Goal: Transaction & Acquisition: Purchase product/service

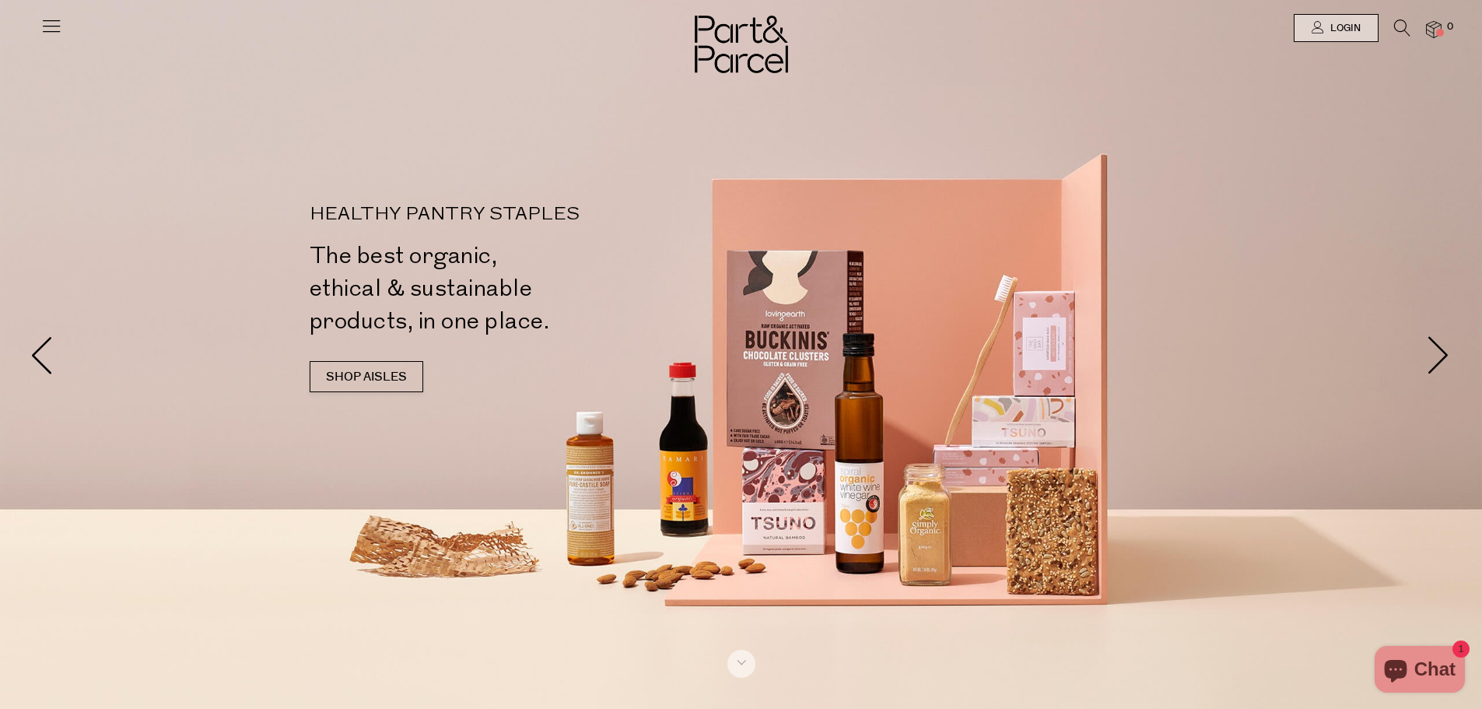
click at [1404, 26] on icon at bounding box center [1402, 27] width 16 height 17
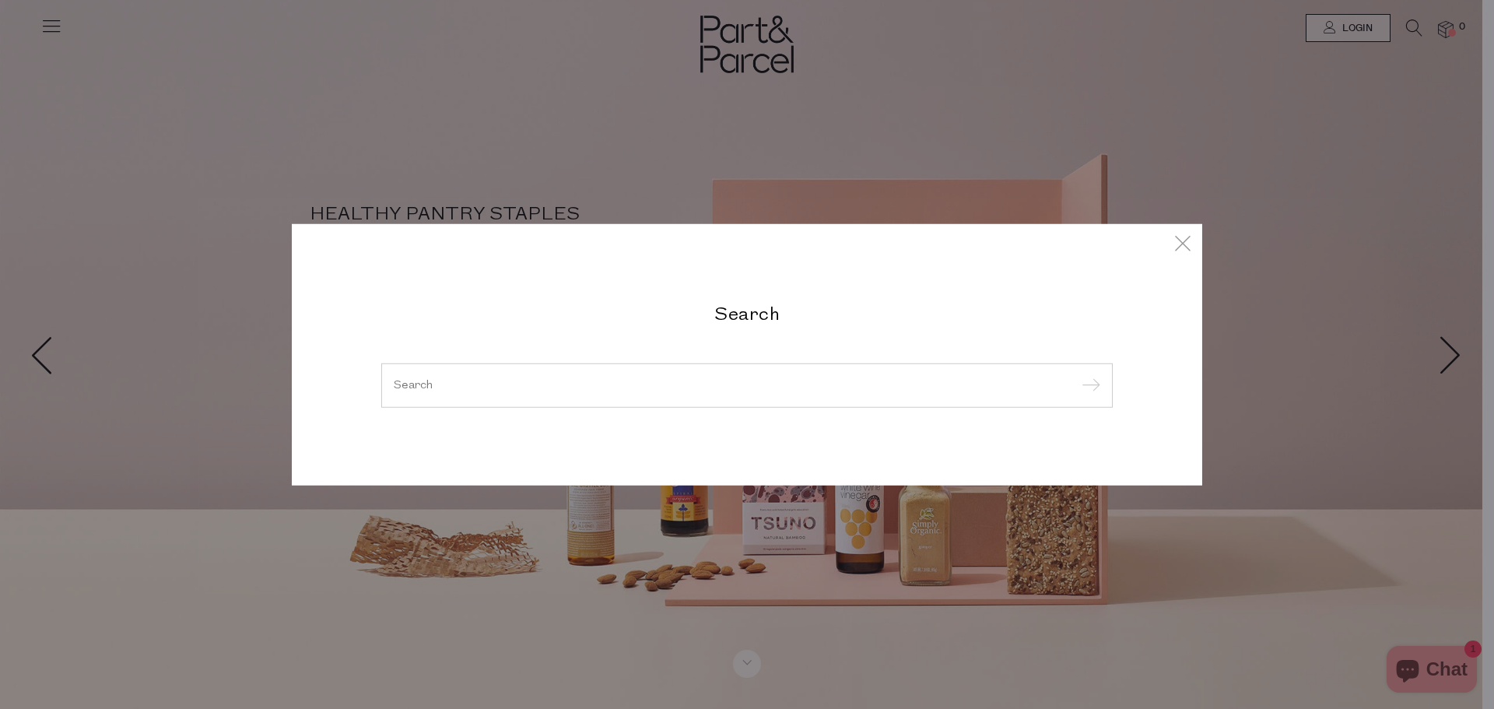
click at [528, 391] on input "search" at bounding box center [747, 385] width 706 height 12
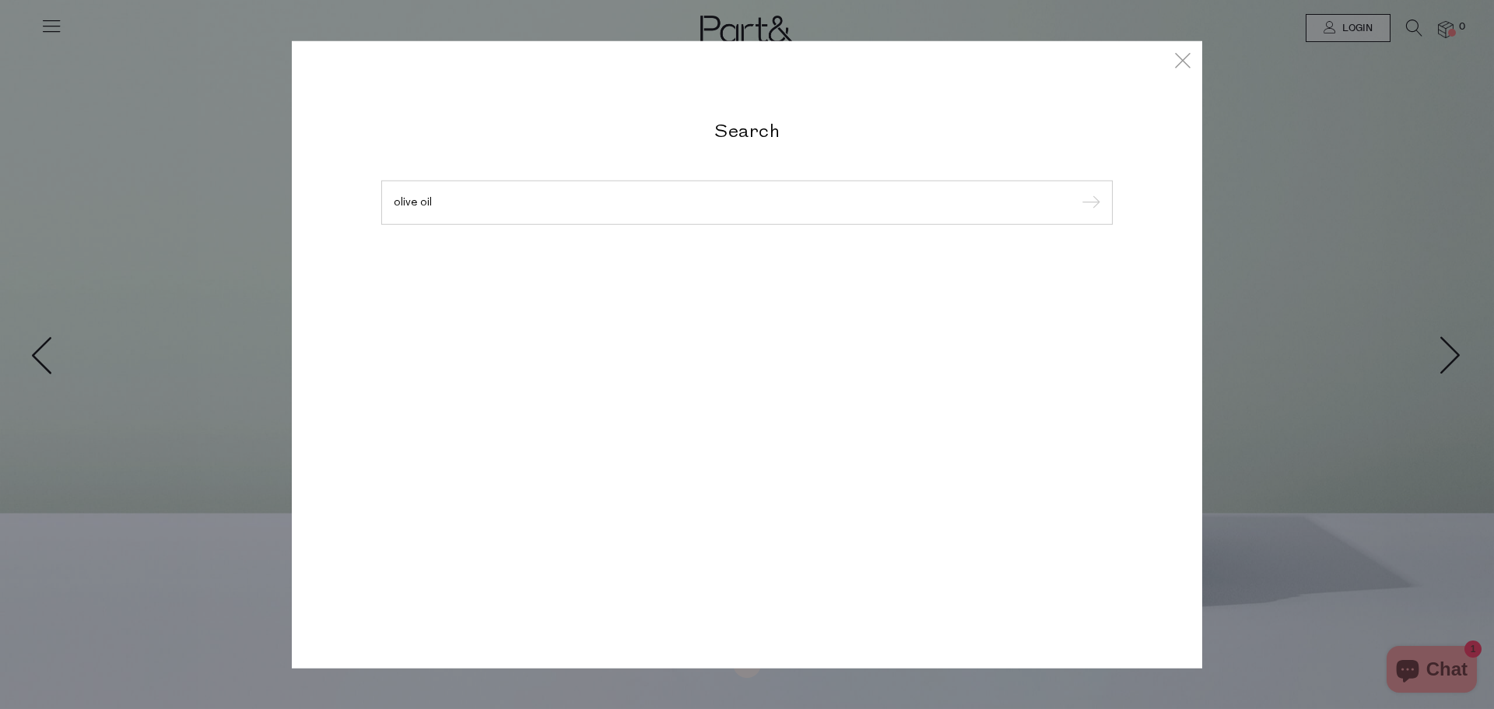
type input "olive oil"
click at [1077, 191] on input "submit" at bounding box center [1088, 202] width 23 height 23
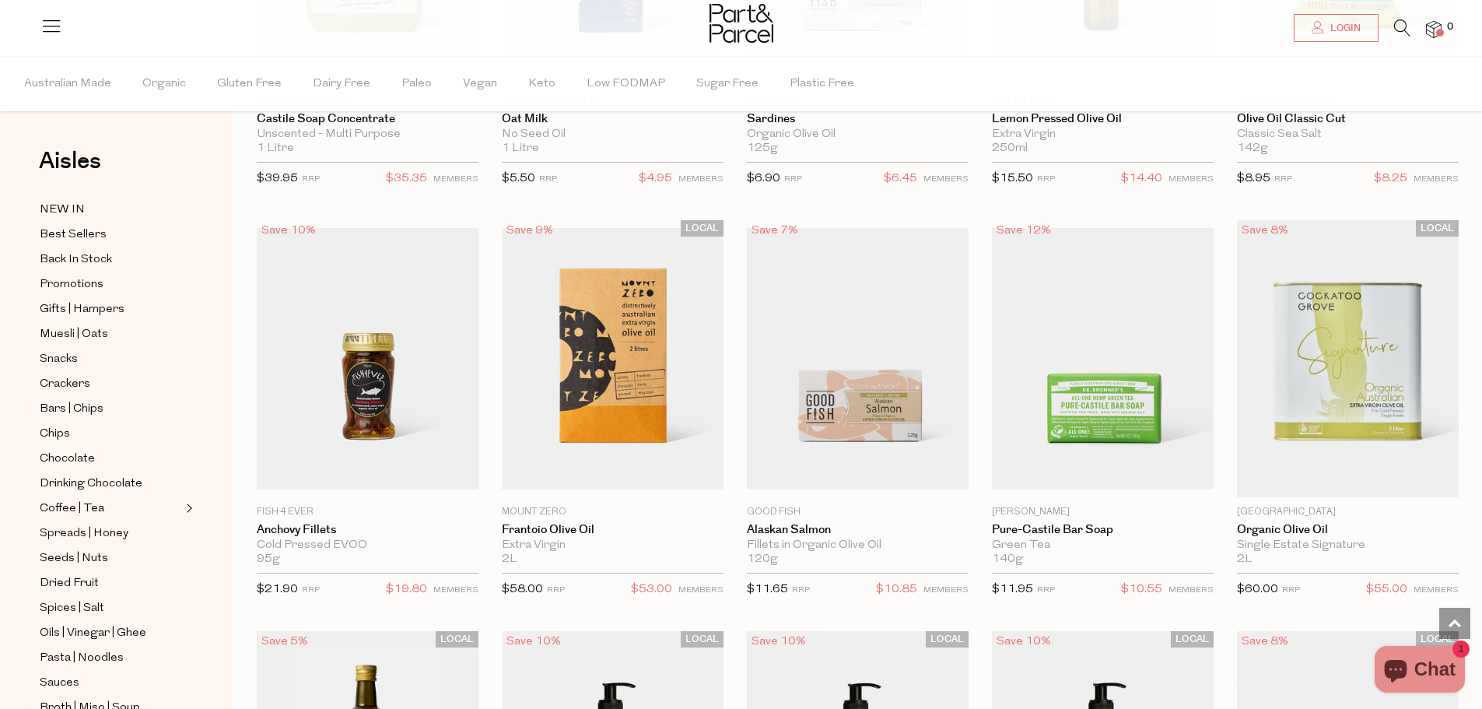
scroll to position [2023, 0]
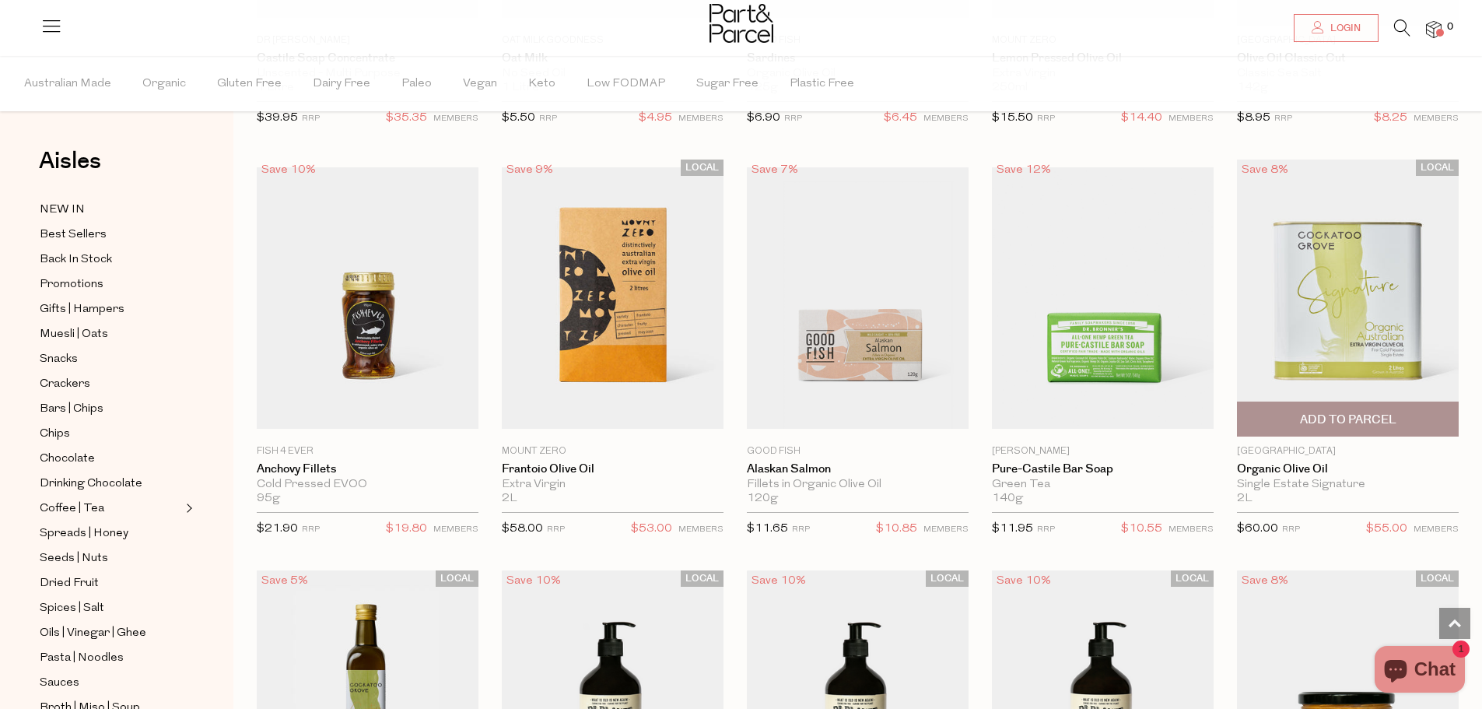
click at [1389, 415] on span "Add To Parcel" at bounding box center [1348, 420] width 96 height 16
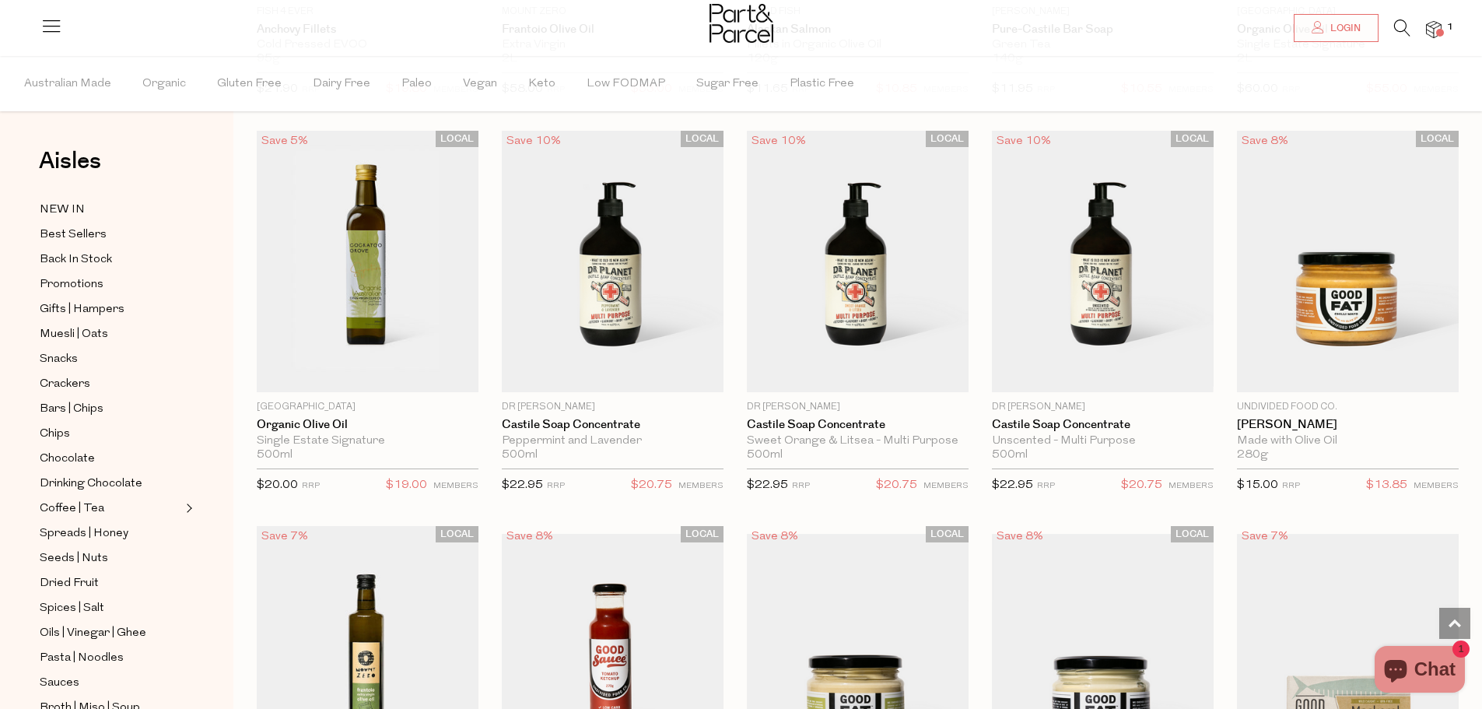
scroll to position [2568, 0]
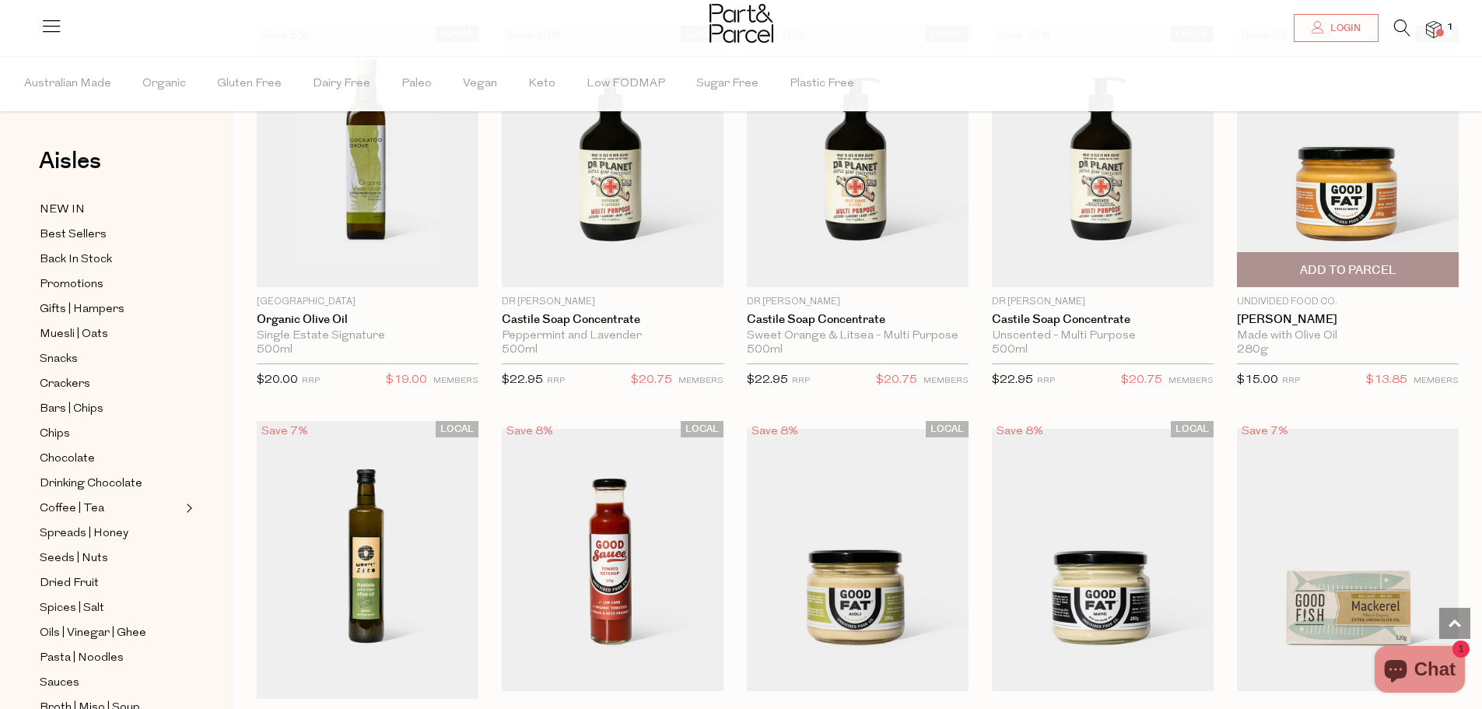
click at [1344, 211] on img at bounding box center [1348, 156] width 222 height 261
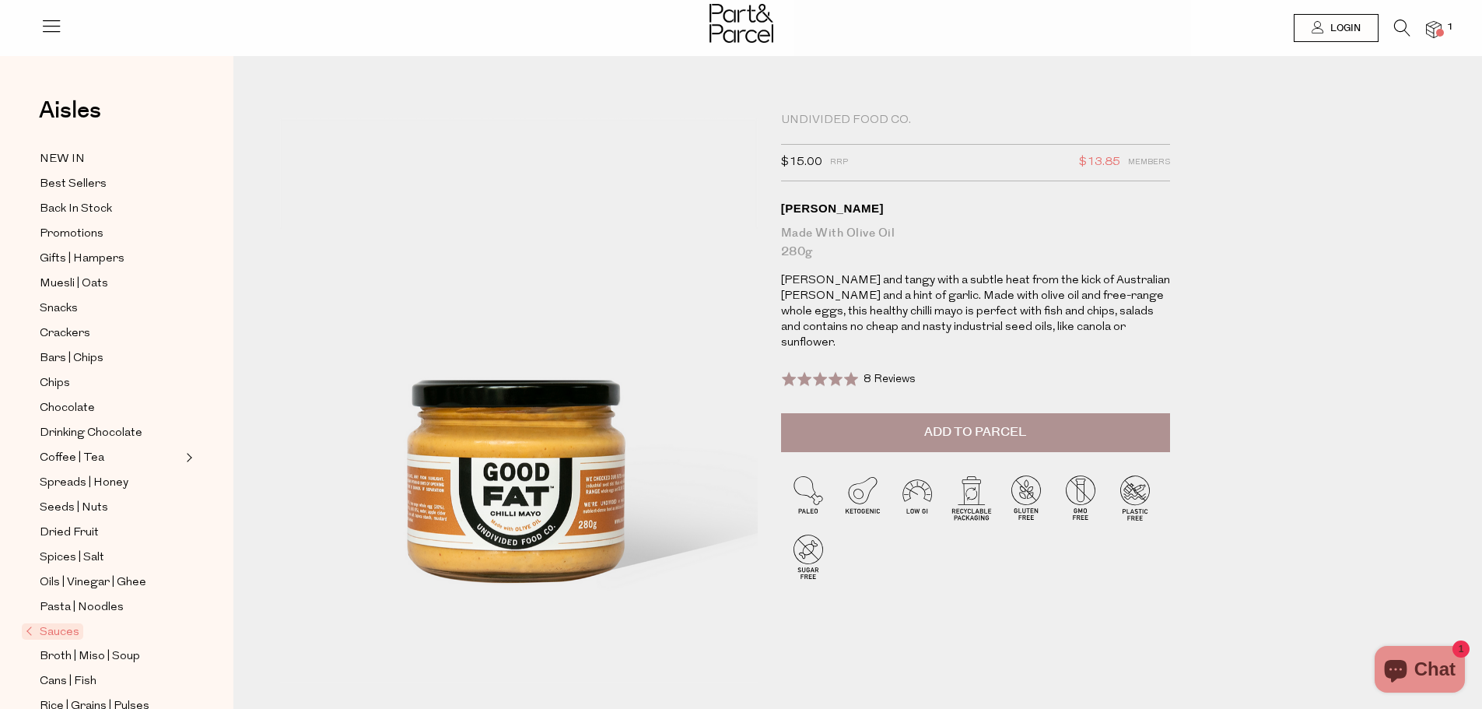
click at [983, 423] on span "Add to Parcel" at bounding box center [975, 432] width 102 height 18
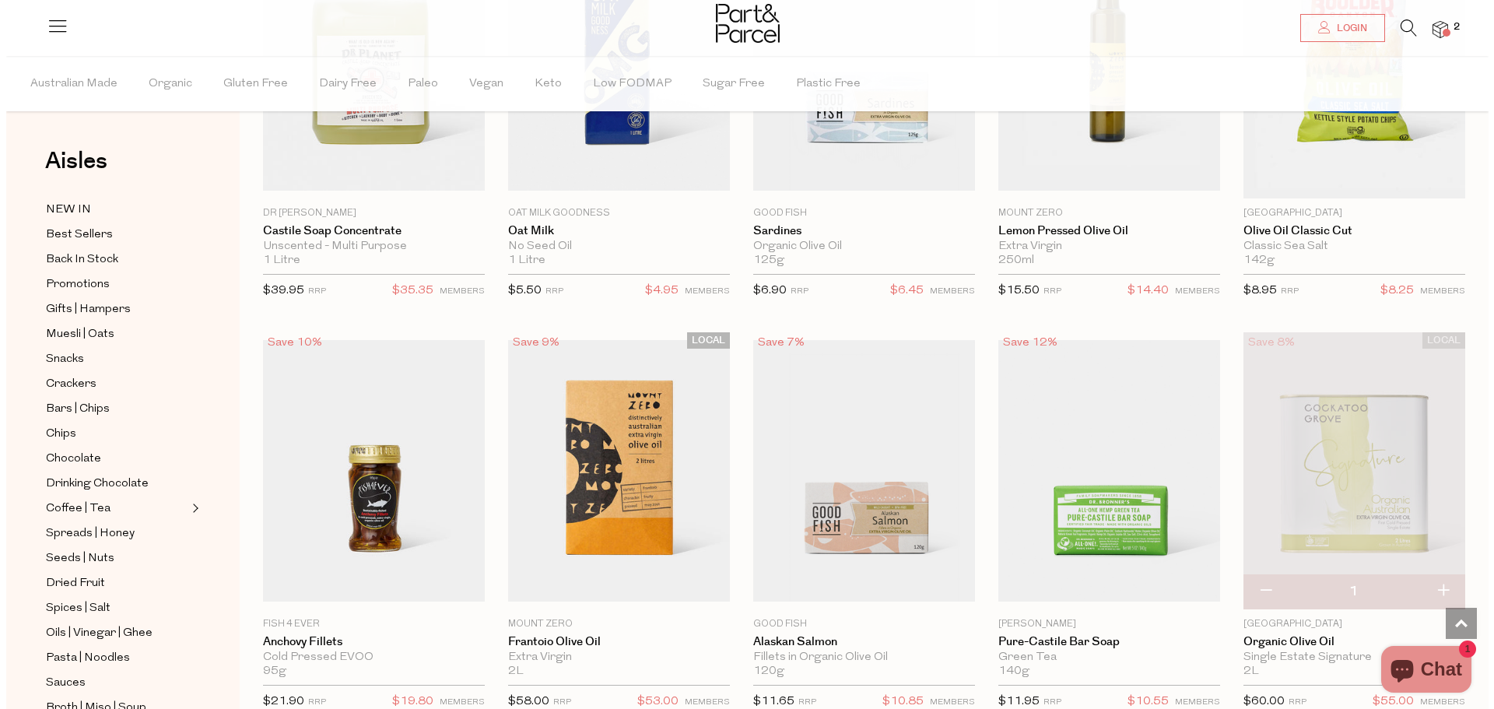
scroll to position [1862, 0]
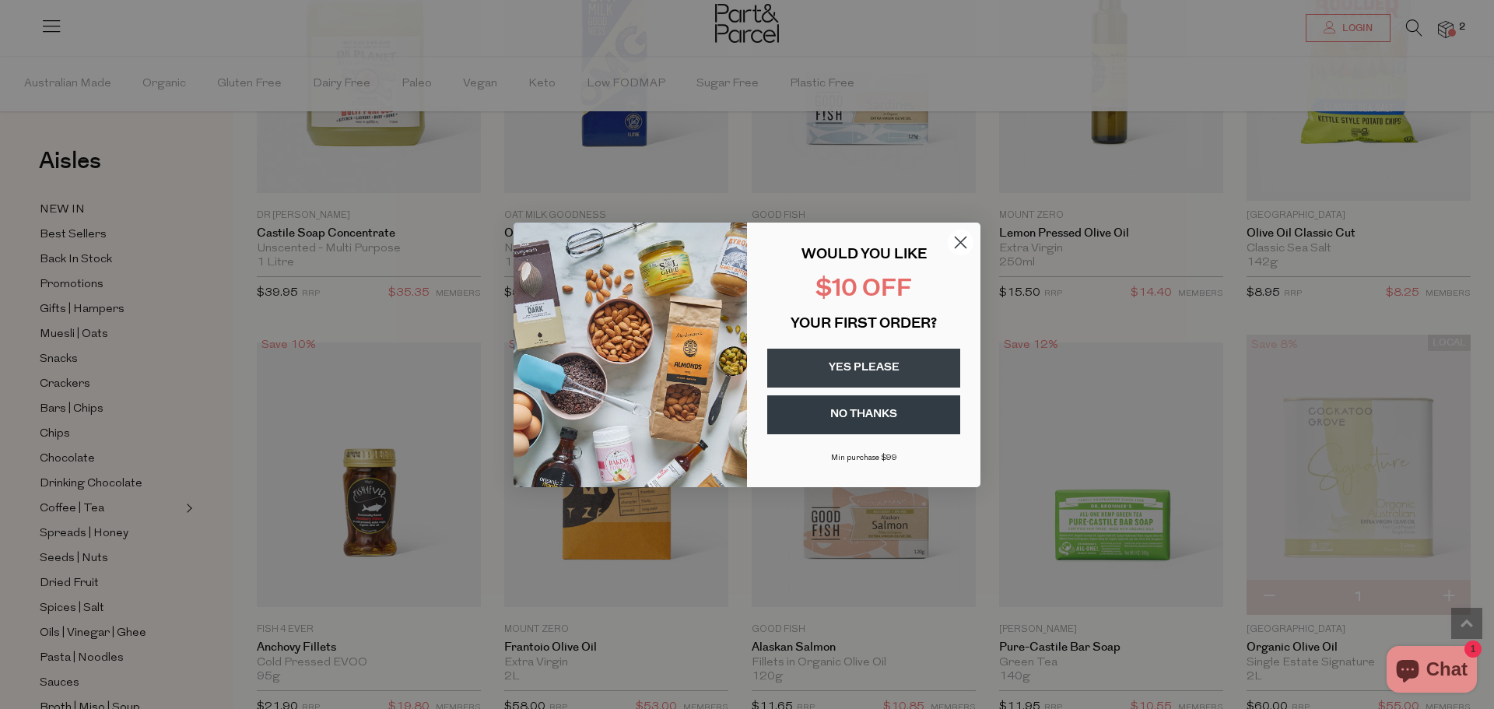
click at [957, 244] on circle "Close dialog" at bounding box center [961, 242] width 26 height 26
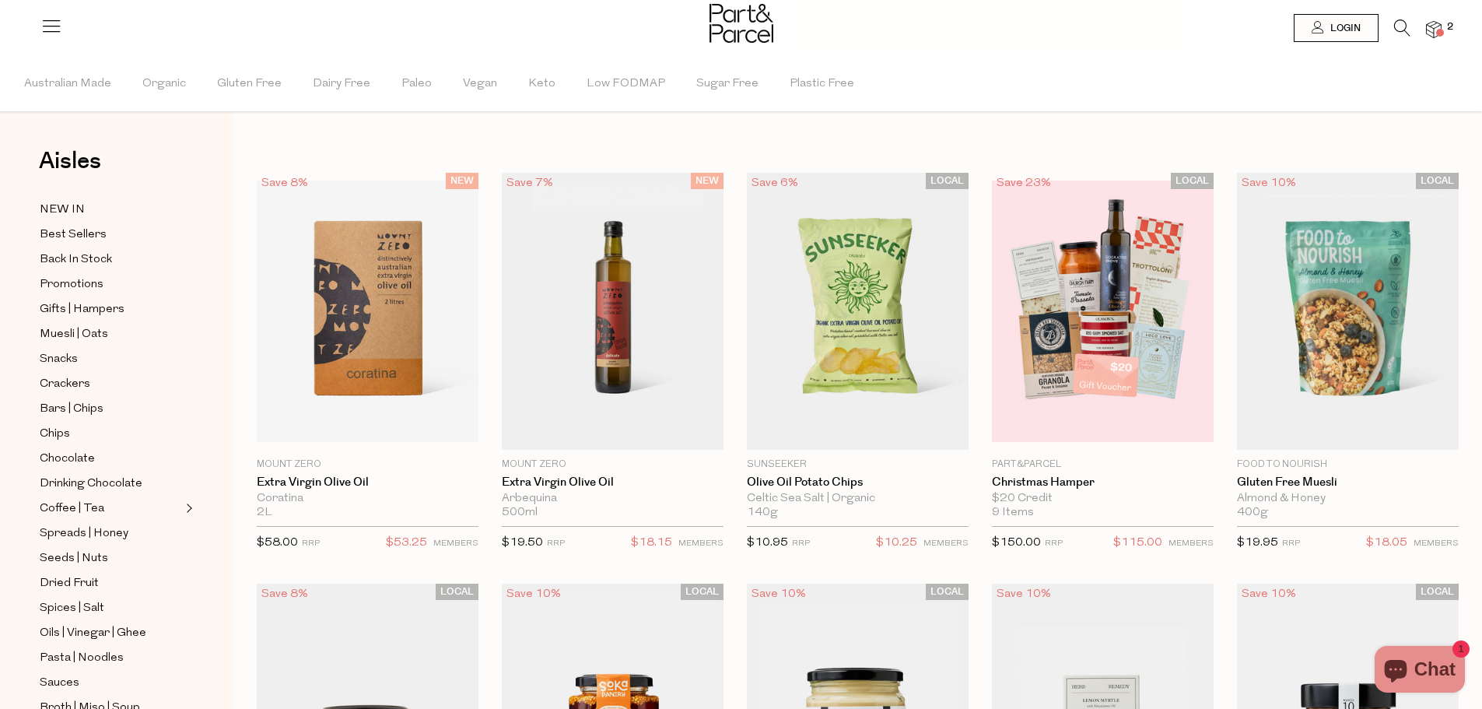
scroll to position [0, 0]
click at [81, 303] on span "Gifts | Hampers" at bounding box center [82, 309] width 85 height 19
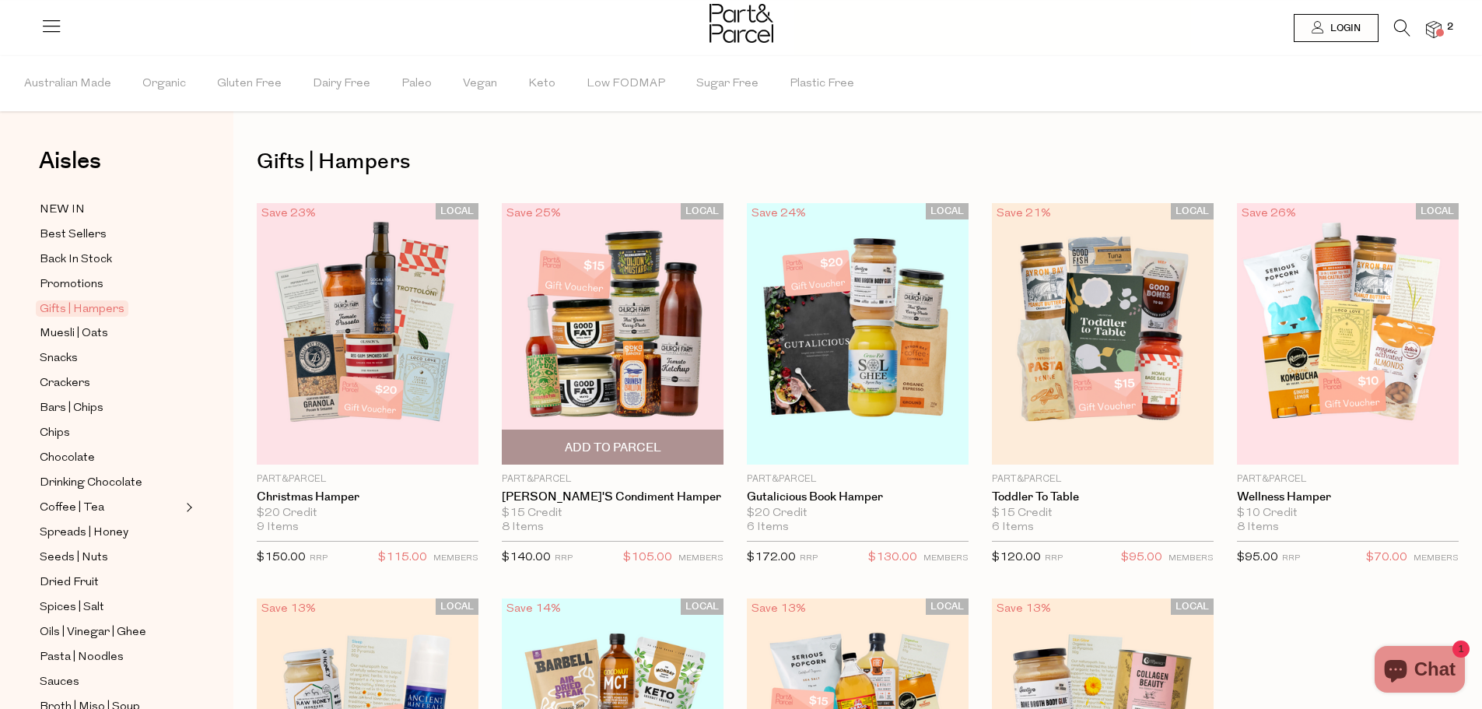
drag, startPoint x: 709, startPoint y: 461, endPoint x: 614, endPoint y: 525, distance: 114.8
drag, startPoint x: 614, startPoint y: 525, endPoint x: 600, endPoint y: 563, distance: 40.6
click at [600, 563] on div "$140.00 RRP $105.00 MEMBERS" at bounding box center [613, 558] width 222 height 35
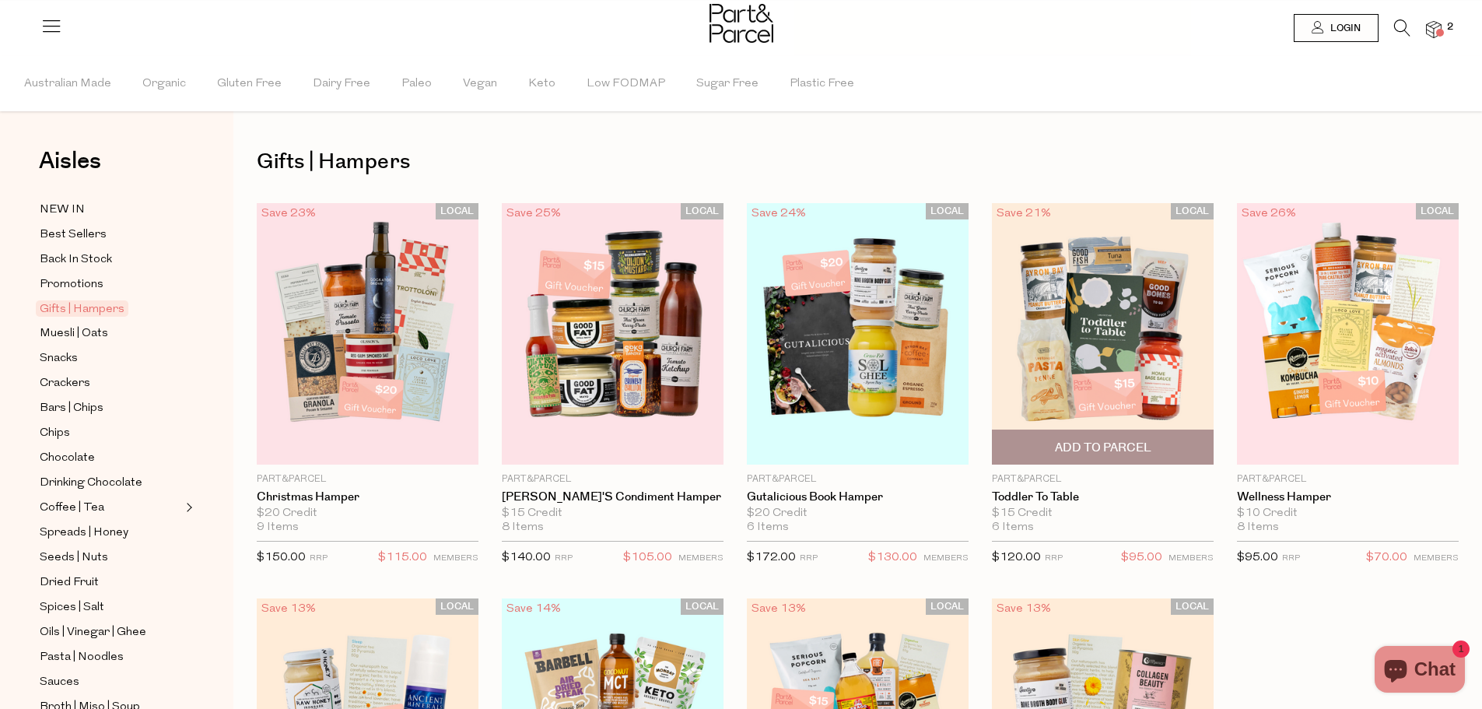
click at [1155, 323] on img at bounding box center [1103, 333] width 222 height 261
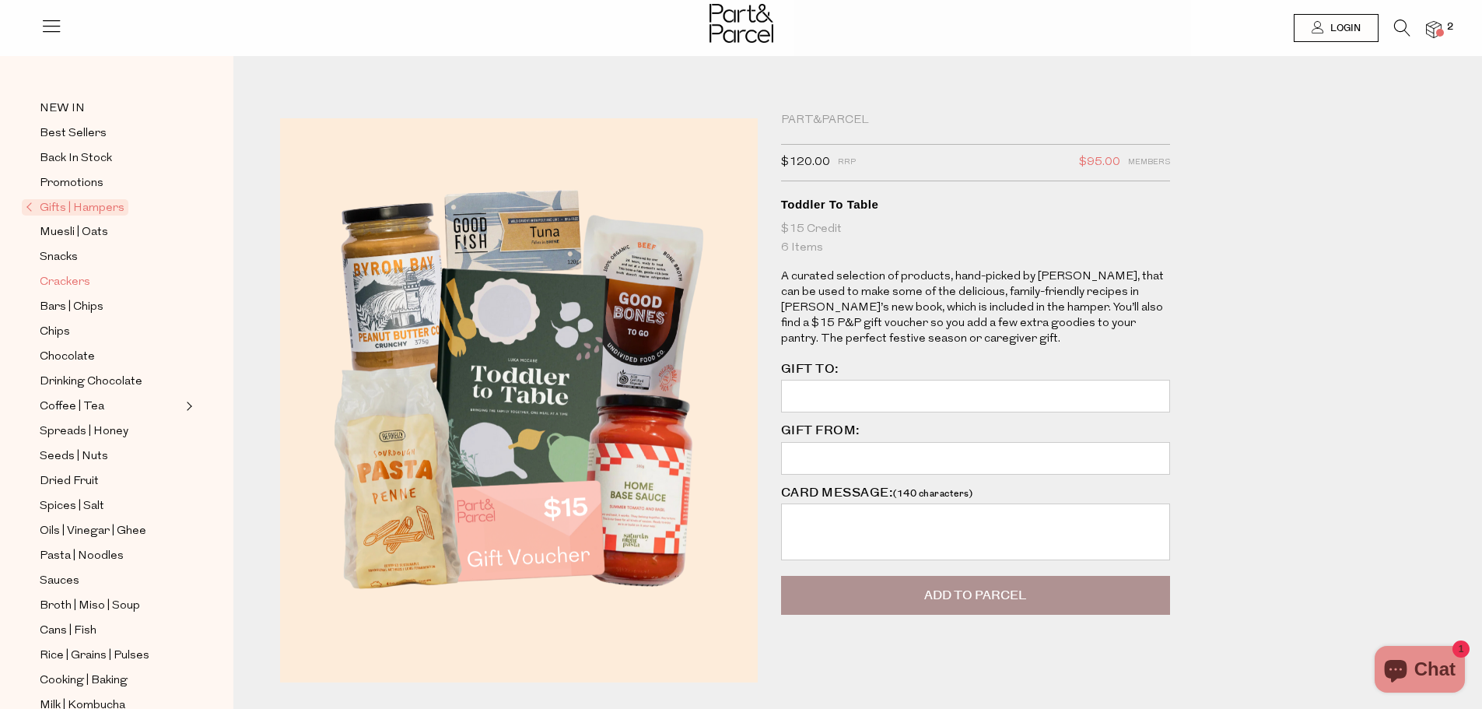
scroll to position [78, 0]
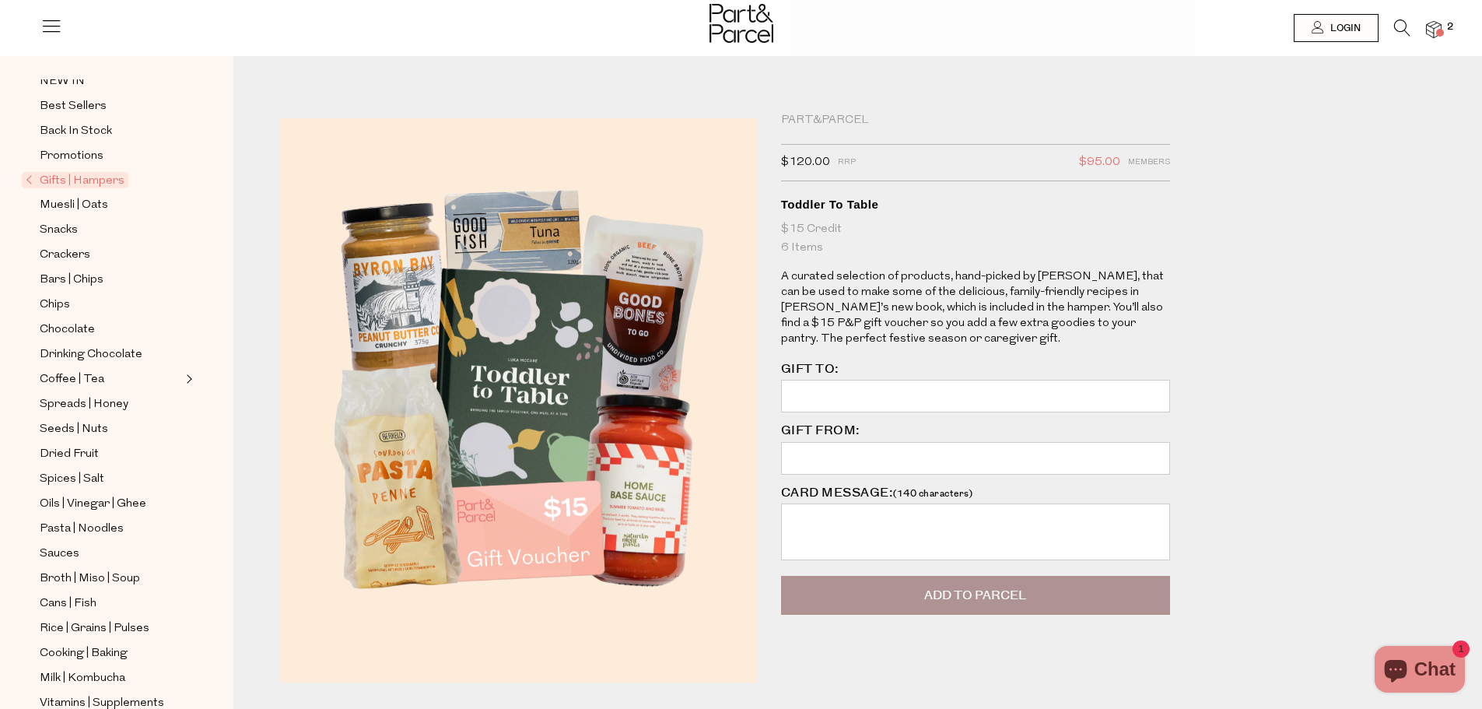
click at [191, 370] on span "Expand/Collapse Coffee | Tea" at bounding box center [187, 375] width 11 height 11
click at [84, 420] on span "Spreads | Honey" at bounding box center [84, 429] width 89 height 19
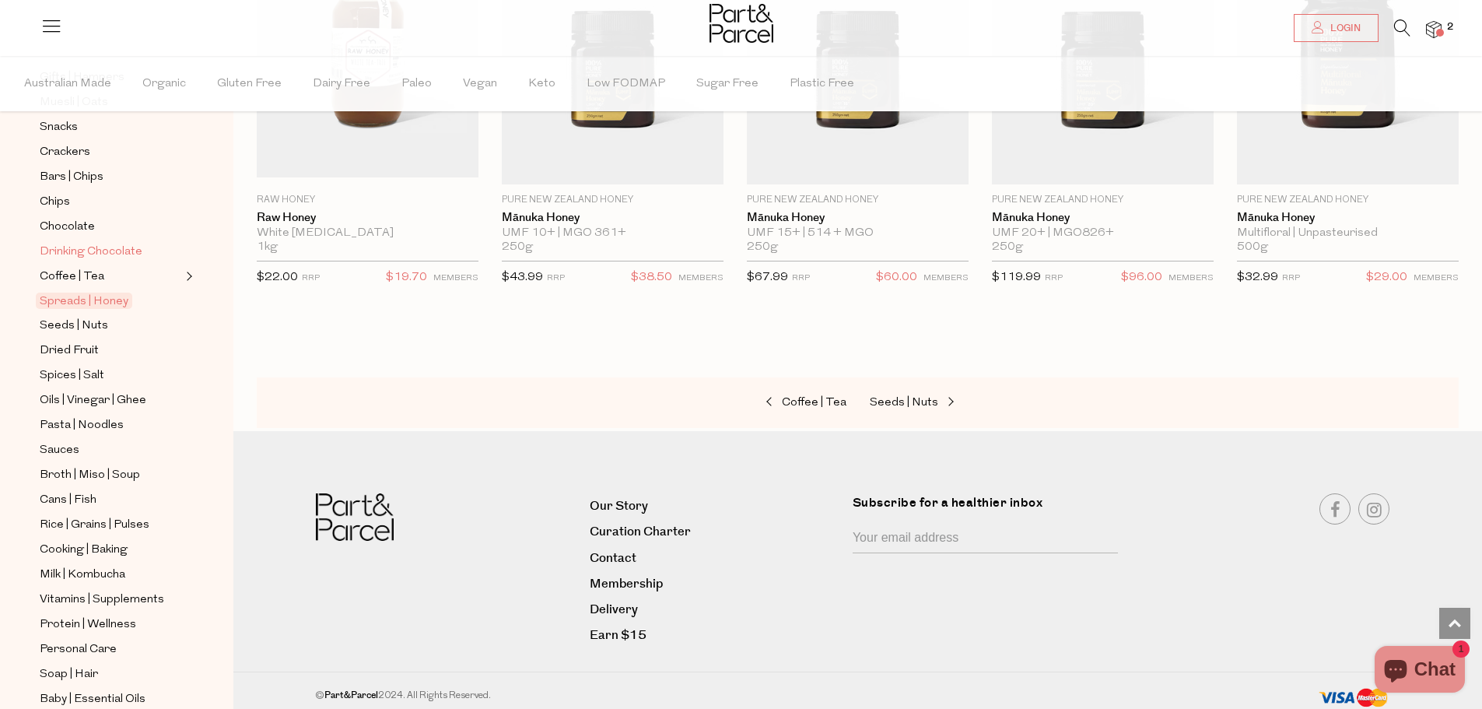
scroll to position [233, 0]
click at [141, 514] on span "Rice | Grains | Pulses" at bounding box center [95, 523] width 110 height 19
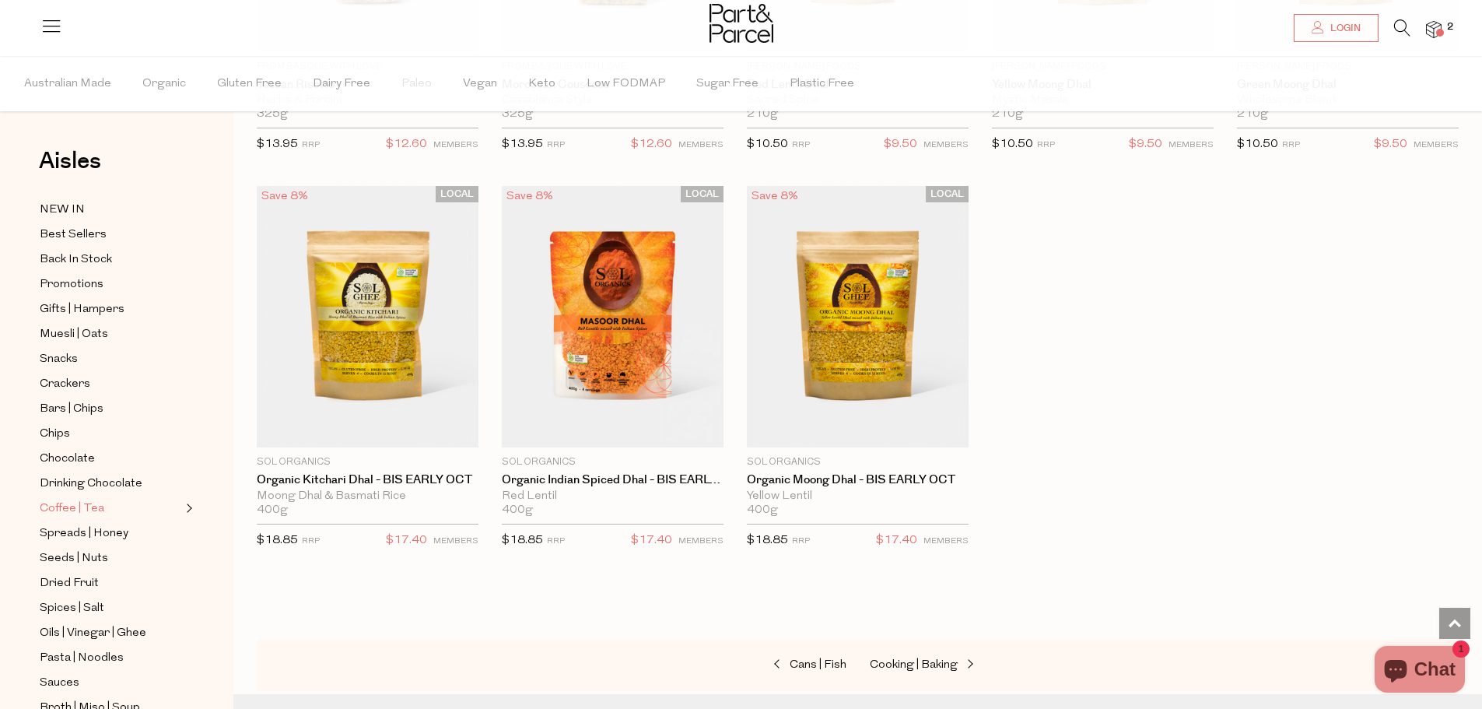
scroll to position [373, 0]
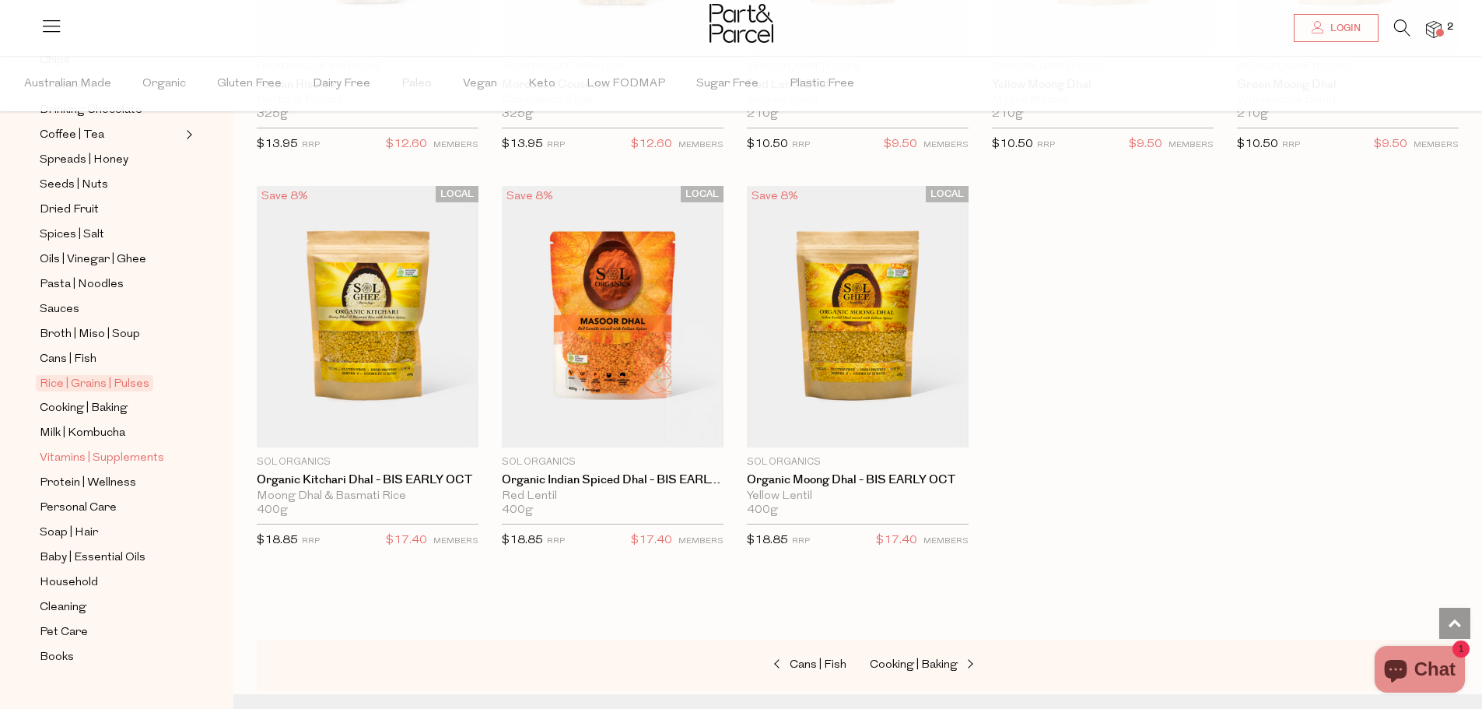
click at [130, 449] on span "Vitamins | Supplements" at bounding box center [102, 458] width 124 height 19
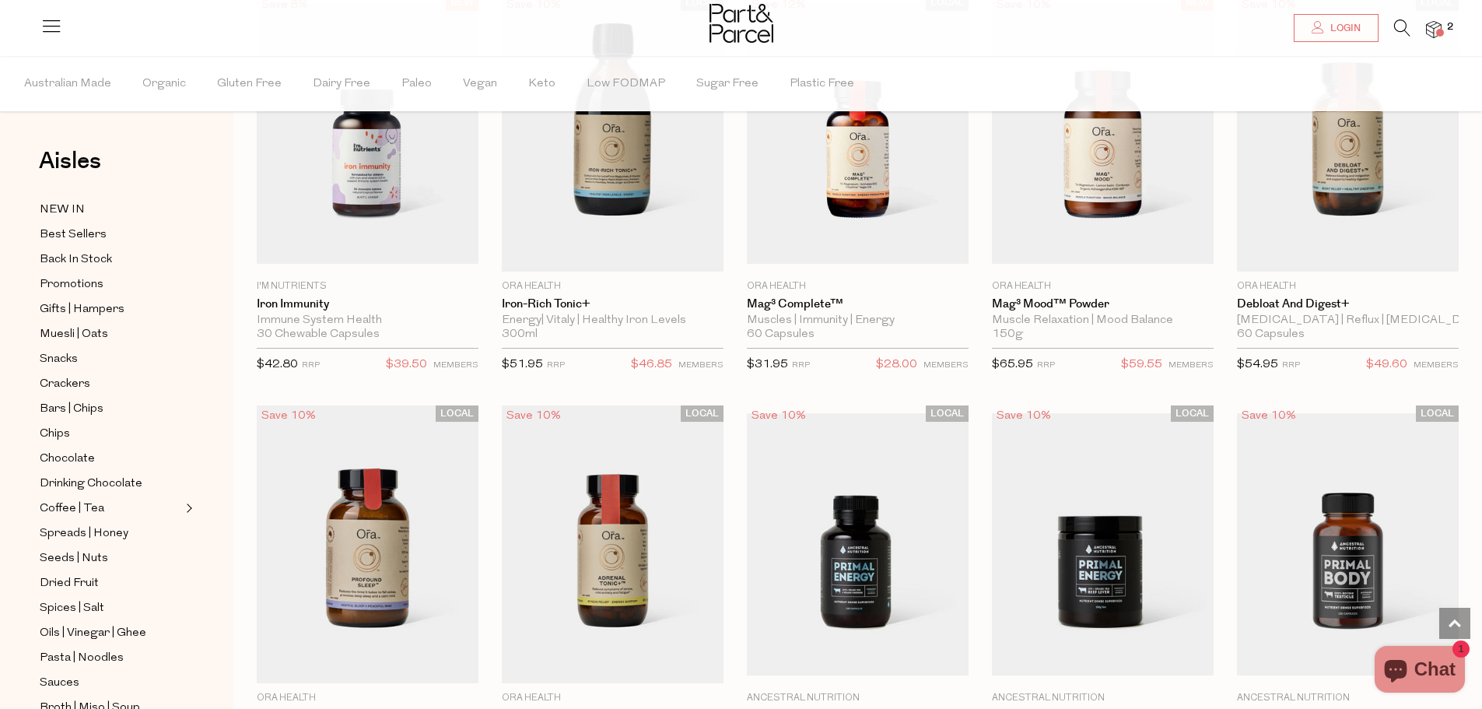
scroll to position [3190, 0]
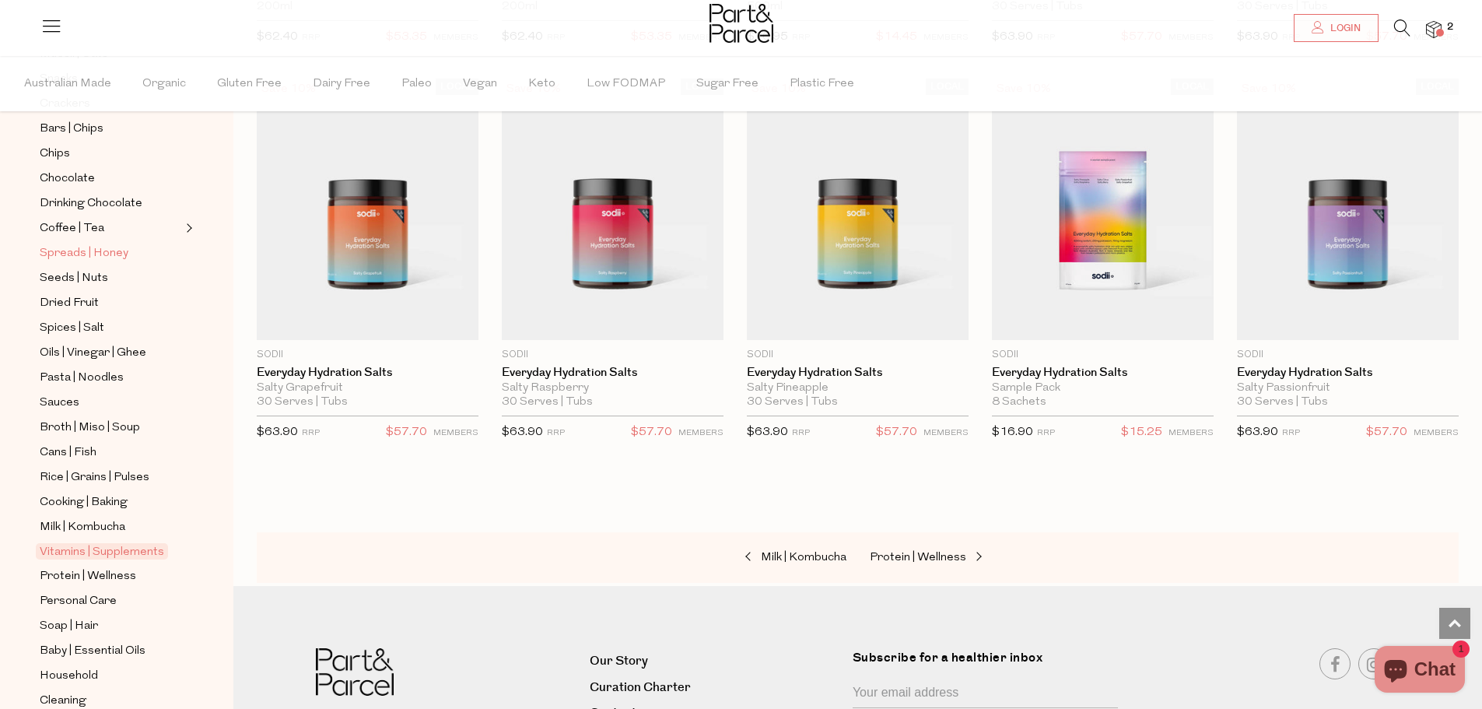
scroll to position [373, 0]
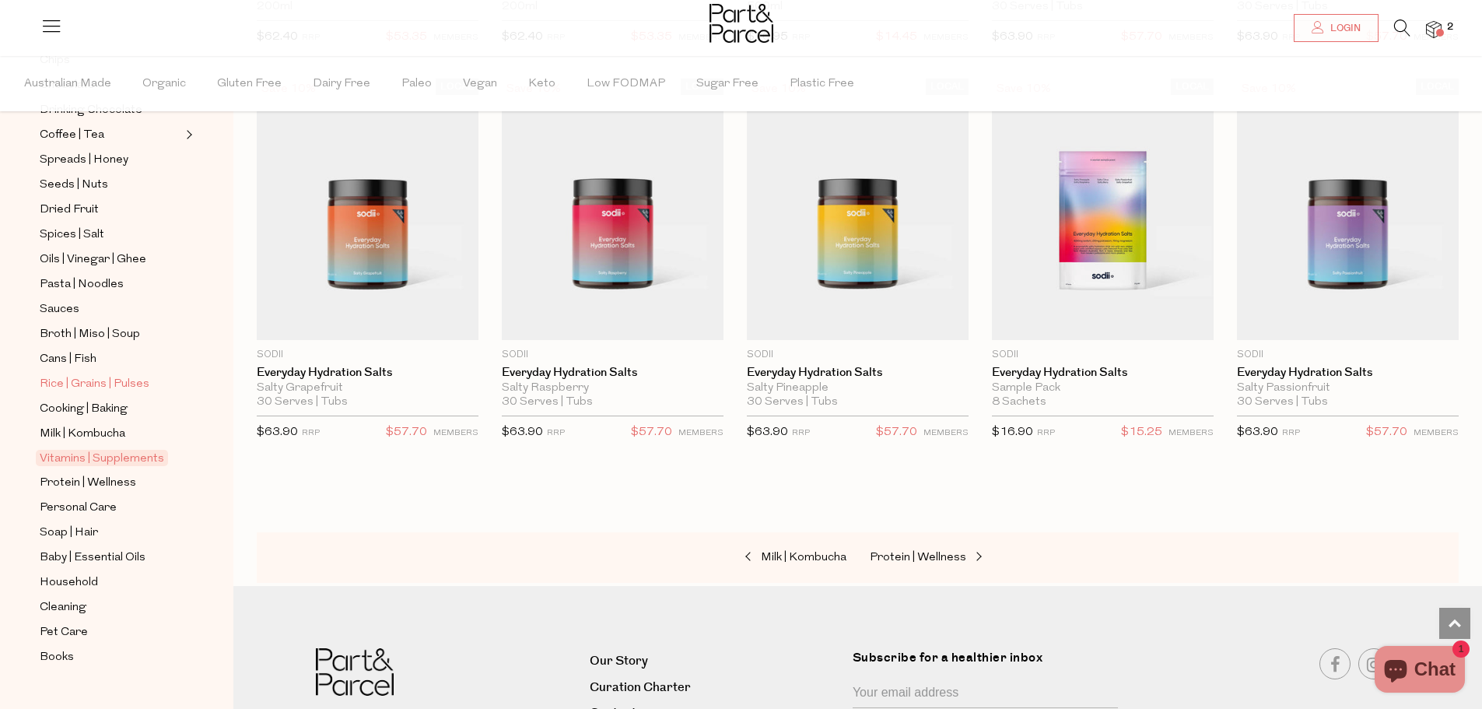
click at [114, 375] on span "Rice | Grains | Pulses" at bounding box center [95, 384] width 110 height 19
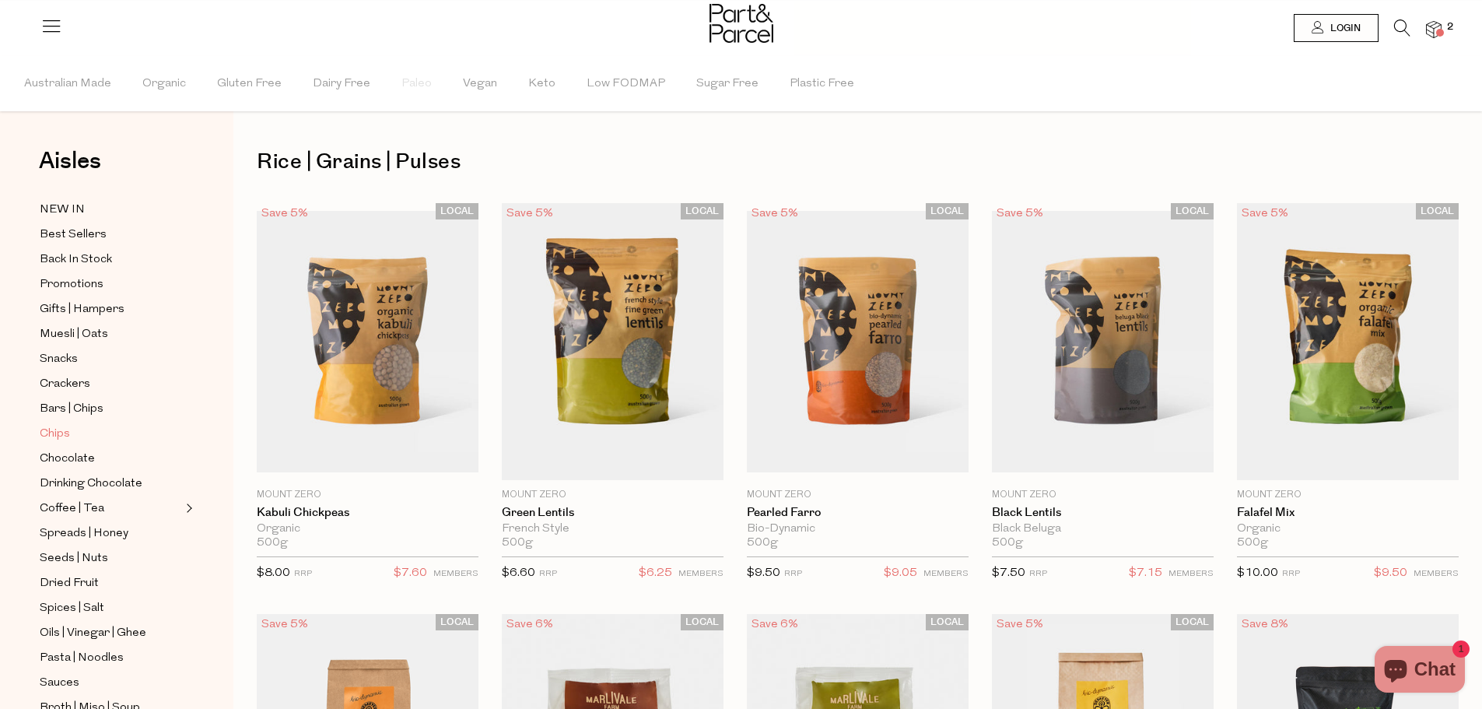
click at [67, 425] on span "Chips" at bounding box center [55, 434] width 30 height 19
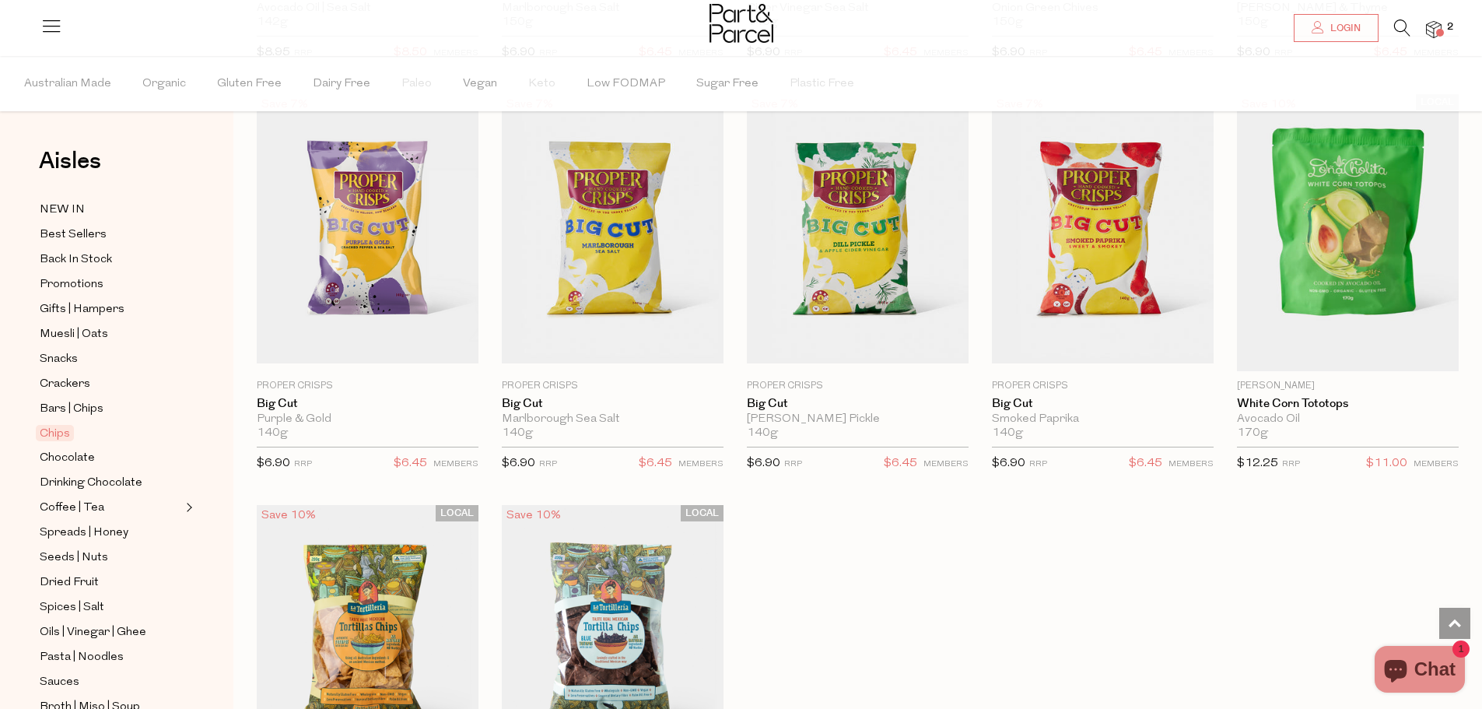
scroll to position [1167, 0]
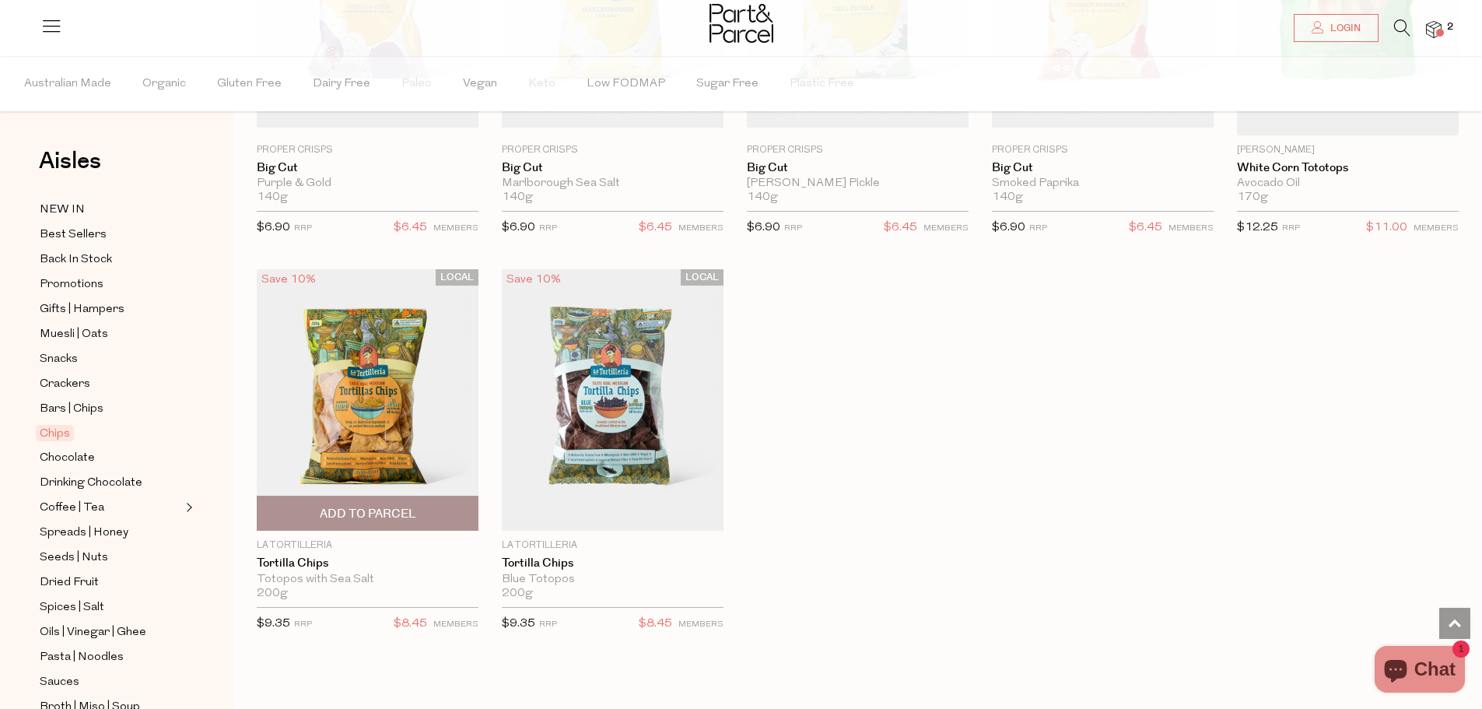
click at [401, 510] on span "Add To Parcel" at bounding box center [368, 514] width 96 height 16
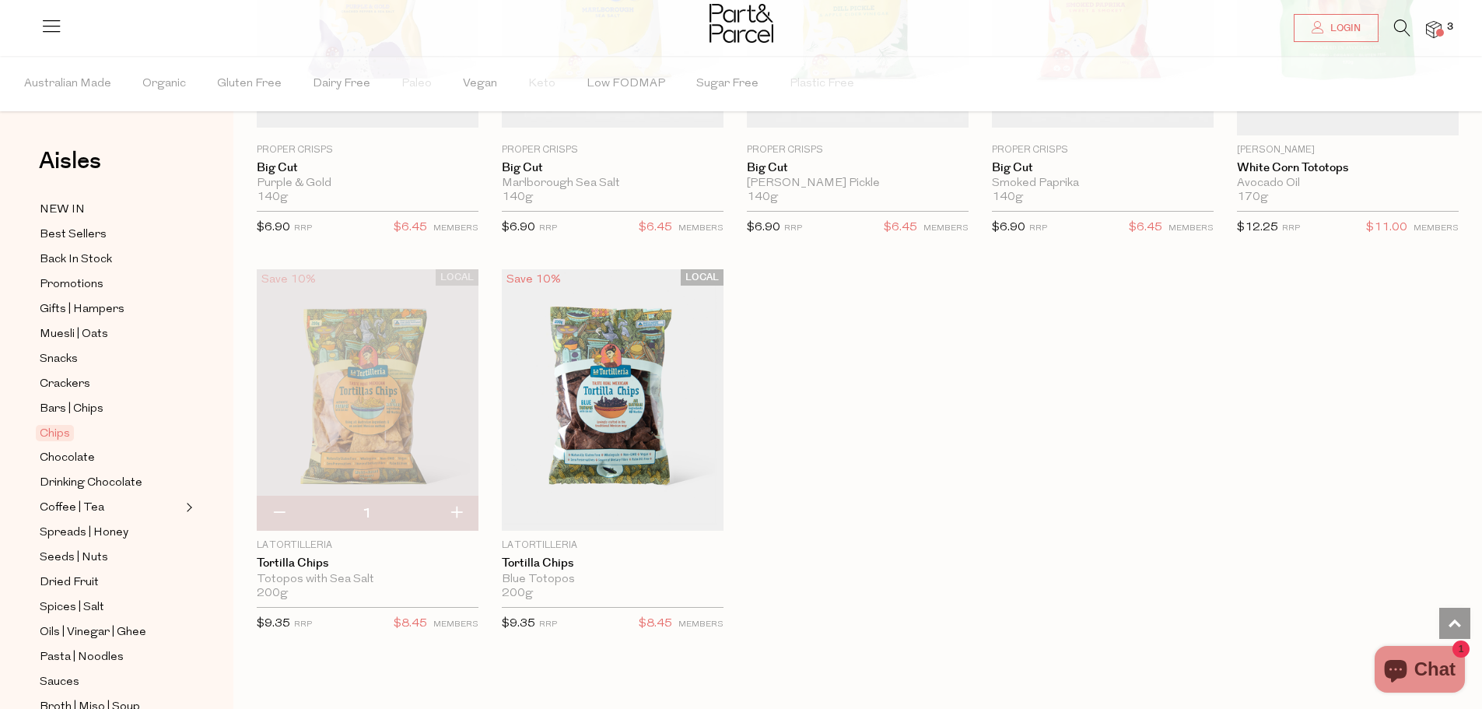
click at [455, 509] on button "button" at bounding box center [456, 513] width 44 height 34
type input "2"
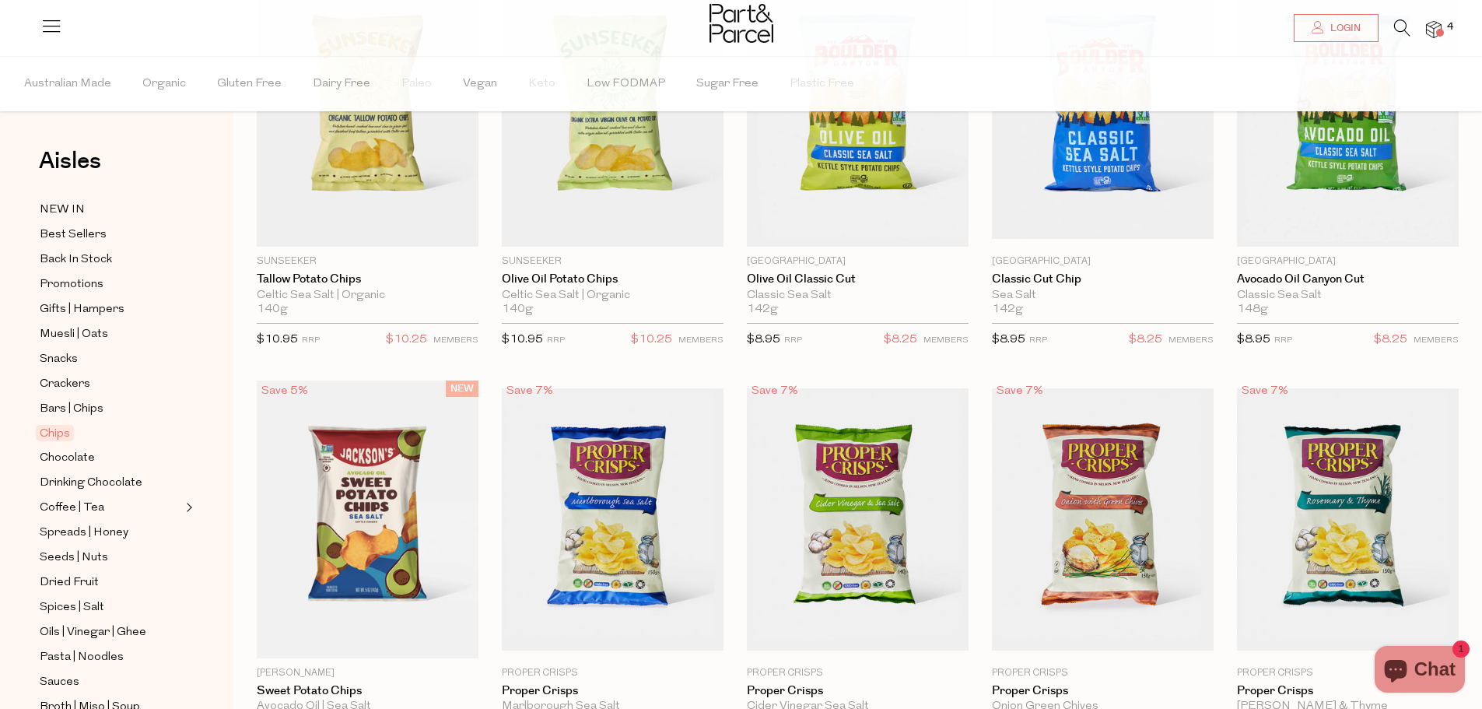
scroll to position [0, 0]
